Goal: Information Seeking & Learning: Check status

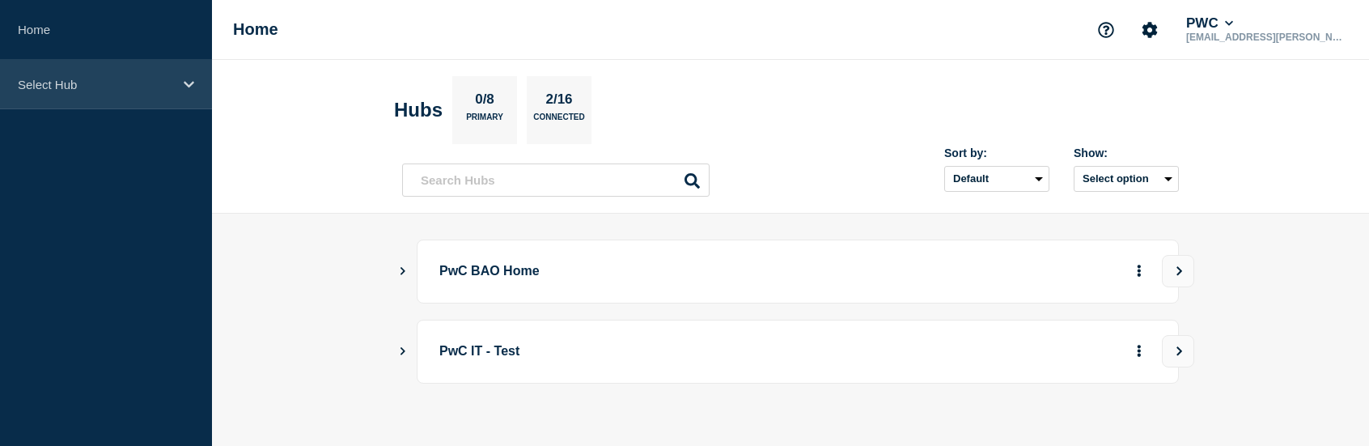
click at [83, 91] on div "Select Hub" at bounding box center [106, 84] width 212 height 49
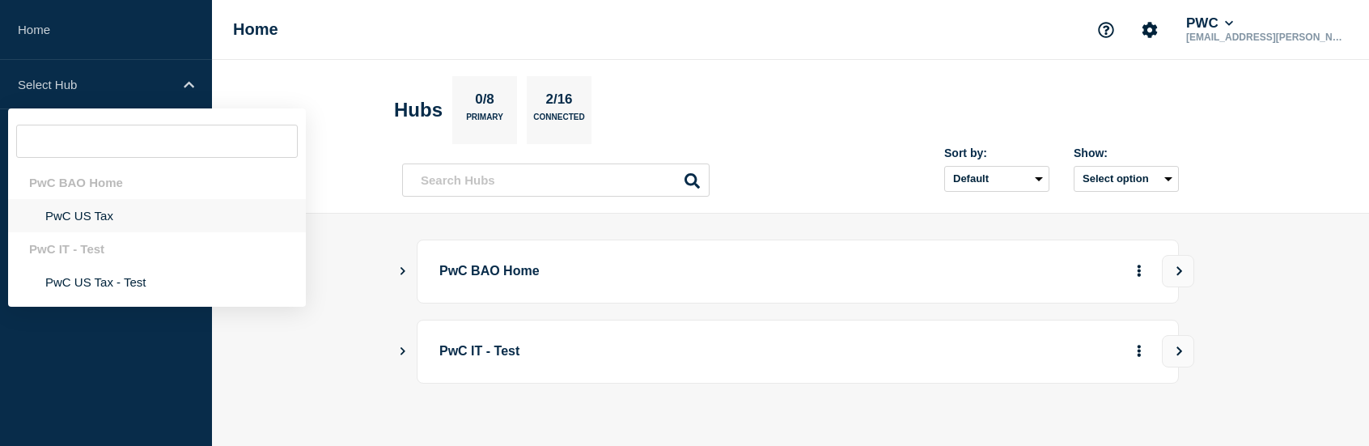
click at [108, 217] on li "PwC US Tax" at bounding box center [157, 215] width 298 height 33
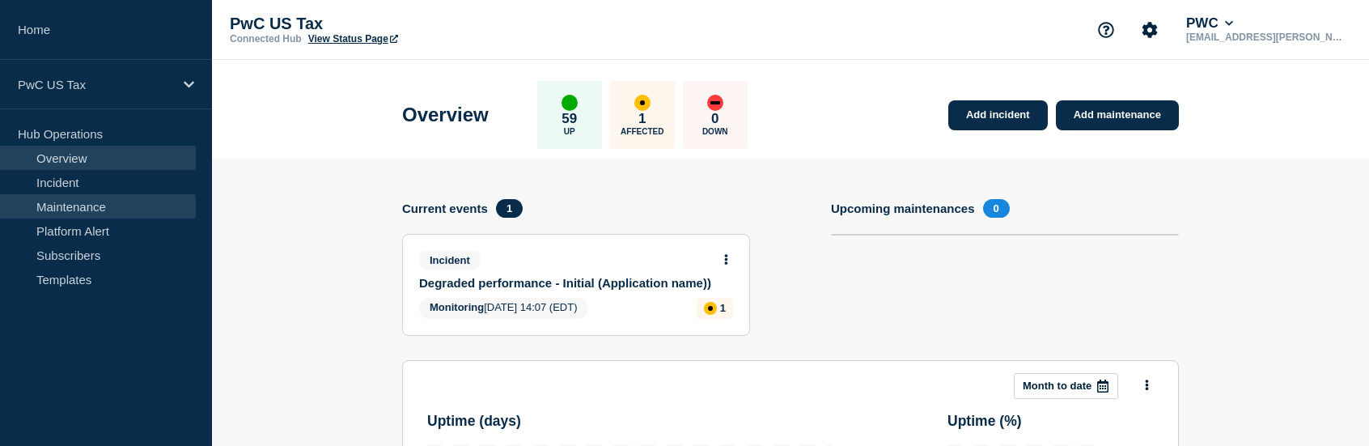
click at [84, 200] on link "Maintenance" at bounding box center [98, 206] width 196 height 24
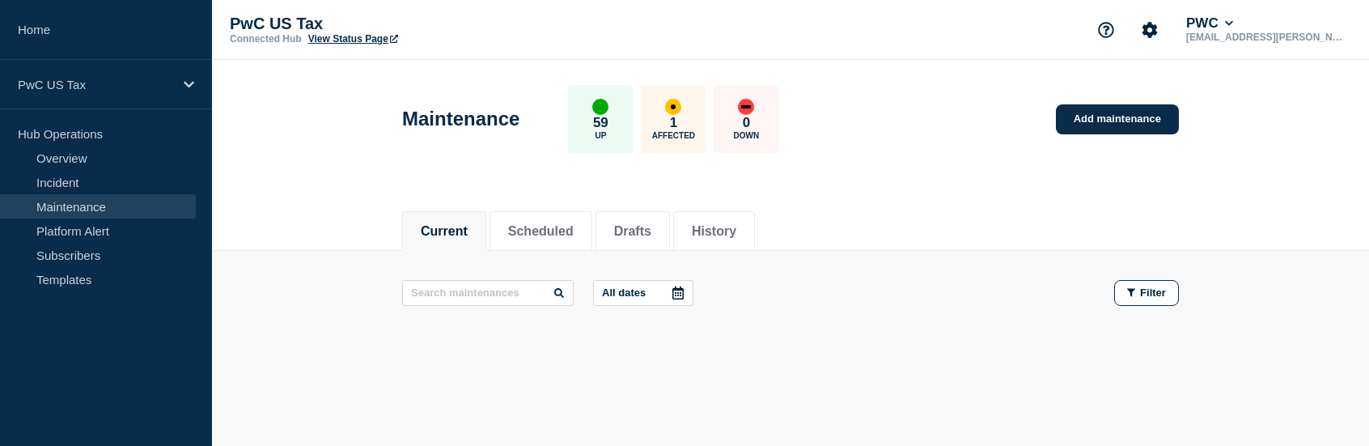
scroll to position [47, 0]
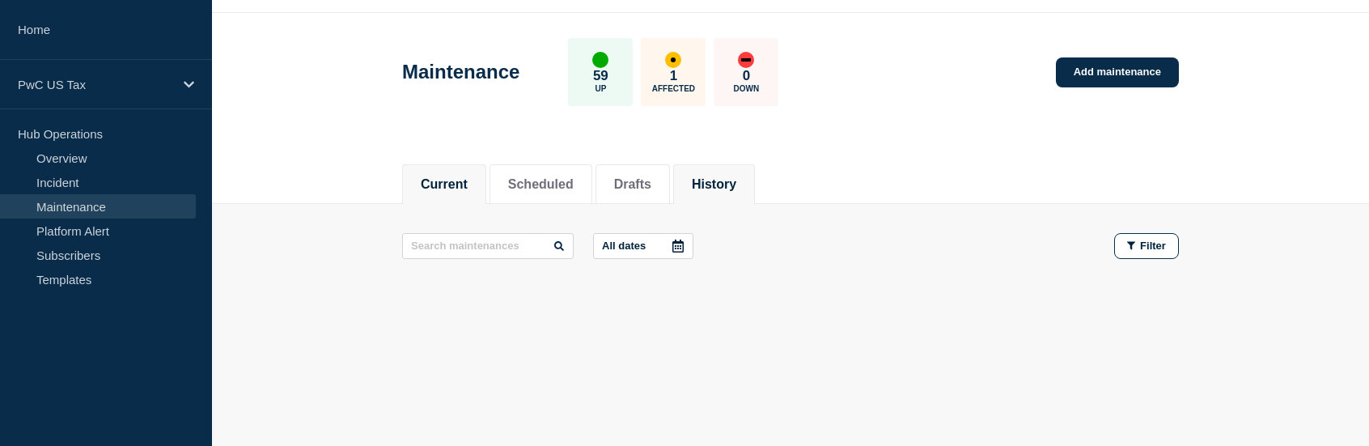
click at [728, 180] on button "History" at bounding box center [714, 184] width 44 height 15
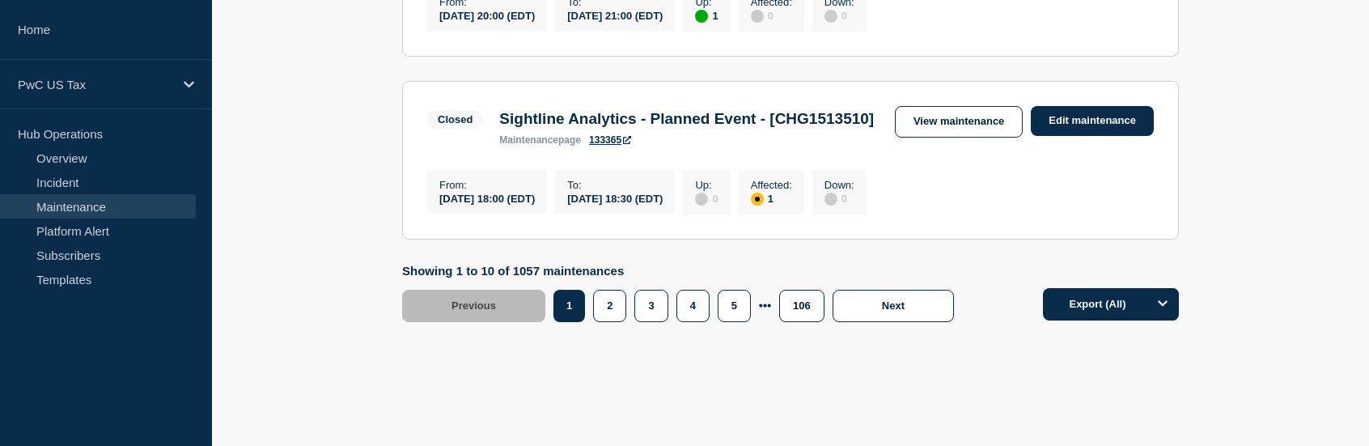
scroll to position [2150, 0]
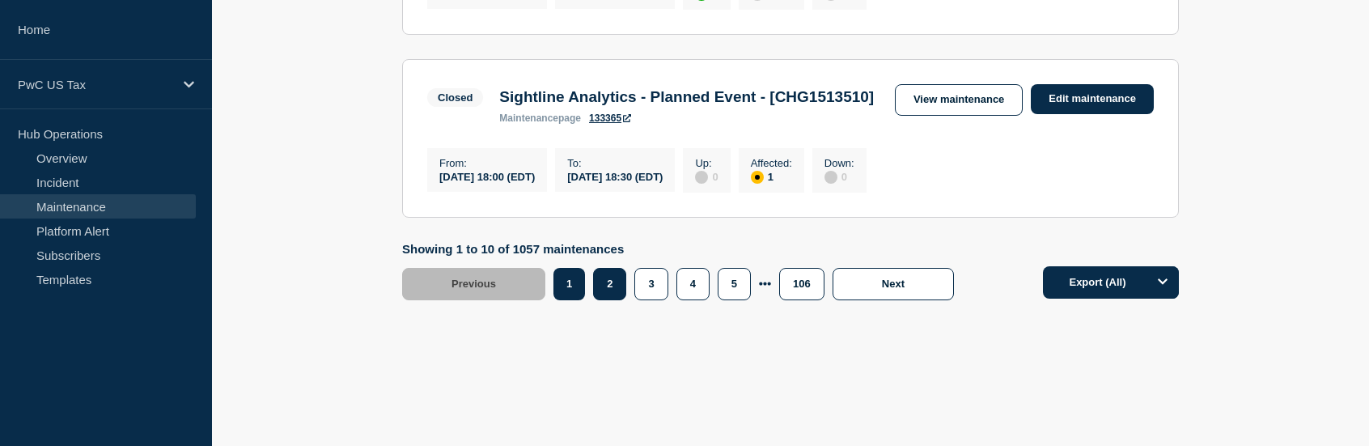
click at [616, 300] on button "2" at bounding box center [609, 284] width 33 height 32
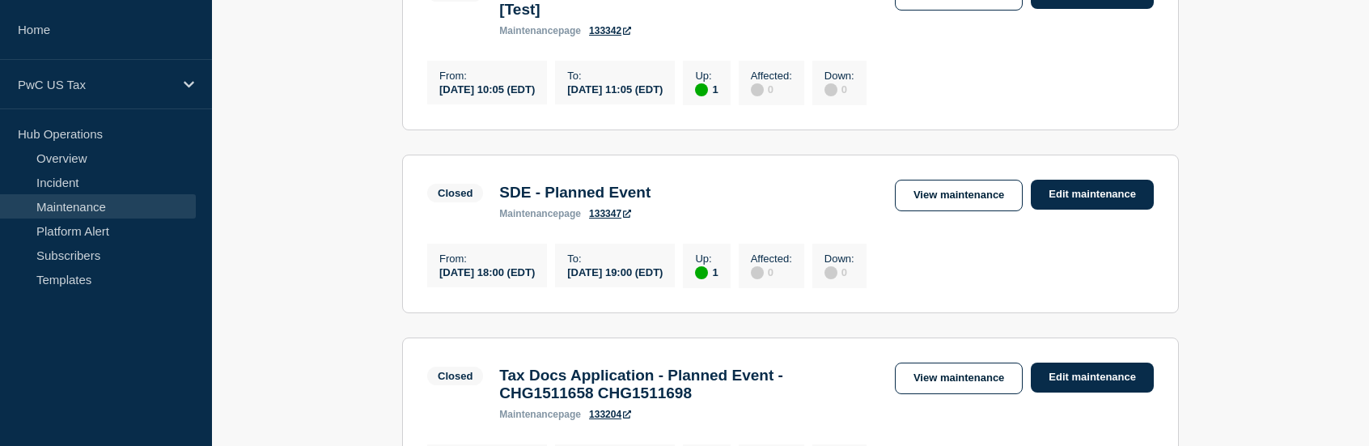
scroll to position [150, 0]
